Goal: Information Seeking & Learning: Learn about a topic

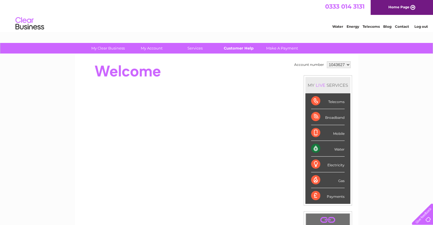
click at [240, 48] on link "Customer Help" at bounding box center [238, 48] width 47 height 11
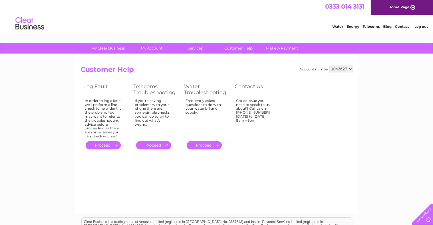
click at [339, 27] on link "Water" at bounding box center [337, 26] width 11 height 4
